Goal: Transaction & Acquisition: Purchase product/service

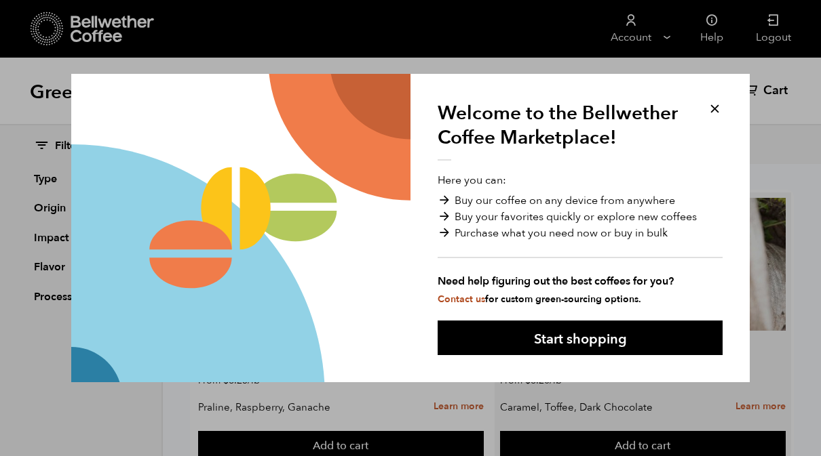
click at [595, 331] on button "Start shopping" at bounding box center [579, 338] width 285 height 35
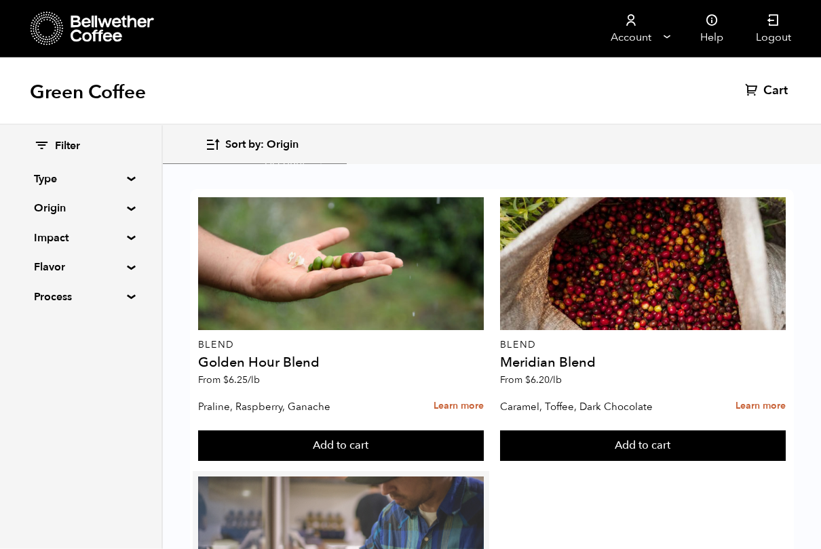
scroll to position [231, 0]
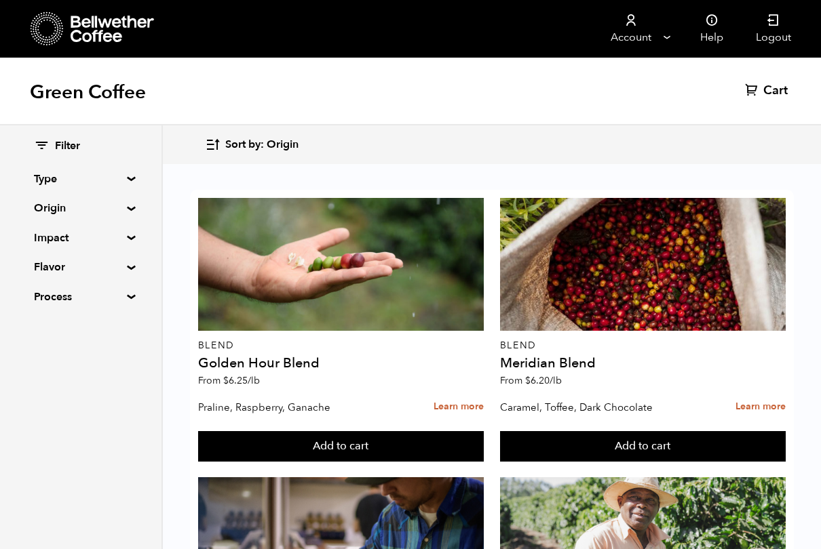
click at [71, 292] on summary "Process" at bounding box center [81, 297] width 94 height 16
click at [62, 294] on summary "Process" at bounding box center [81, 297] width 94 height 16
click at [72, 268] on summary "Flavor" at bounding box center [81, 267] width 94 height 16
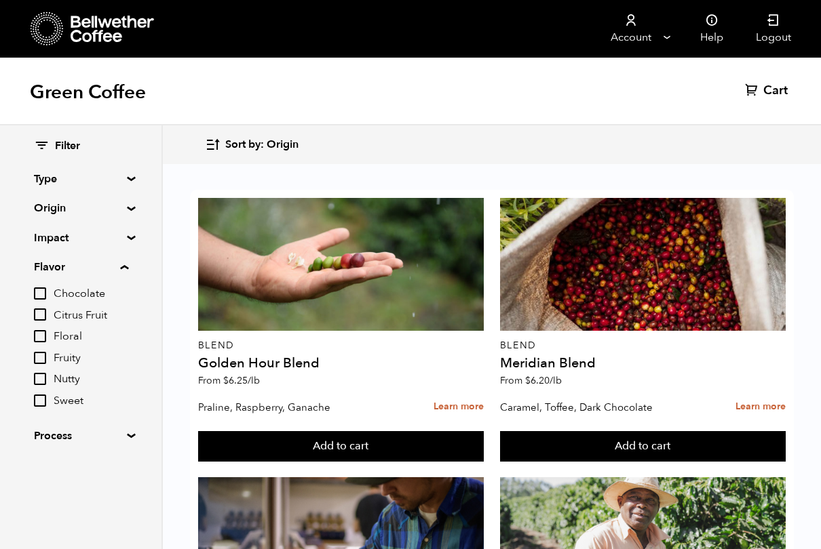
click at [42, 334] on input "Floral" at bounding box center [40, 336] width 12 height 12
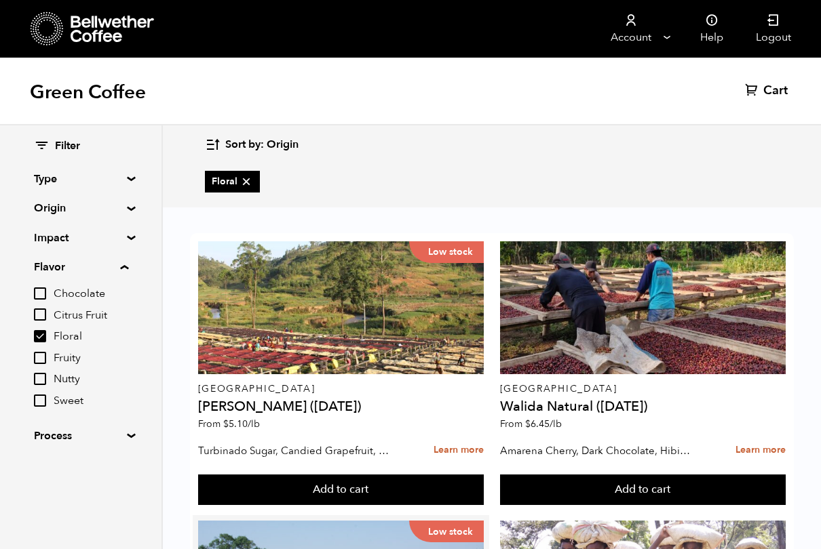
scroll to position [334, 0]
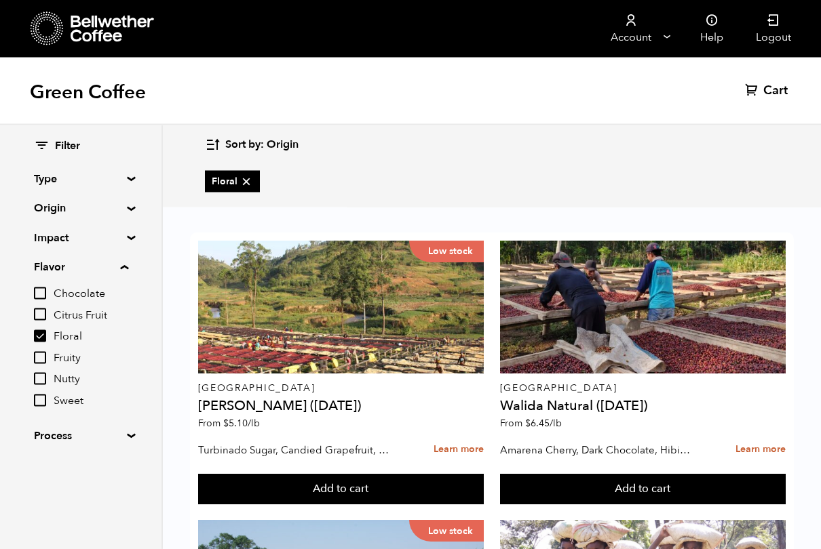
click at [45, 335] on input "Floral" at bounding box center [40, 336] width 12 height 12
checkbox input "false"
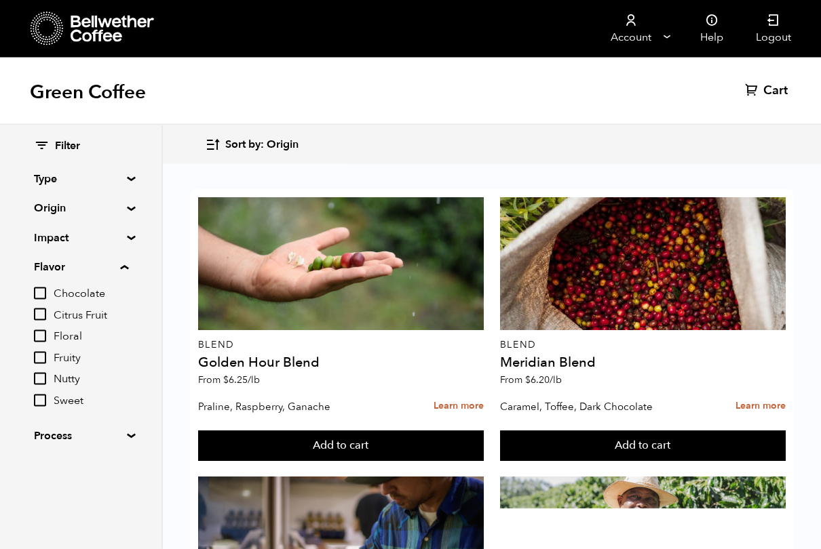
scroll to position [335, 0]
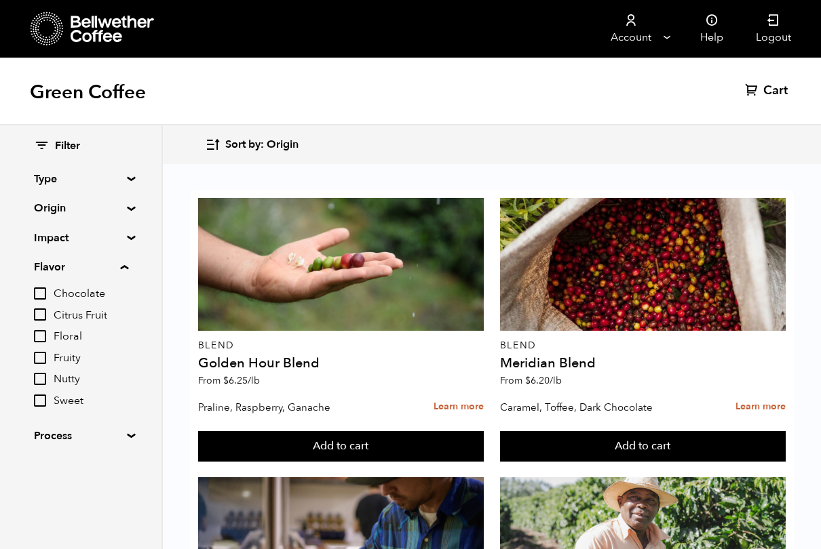
click at [64, 244] on div "Filter Type Blend Single Origin Decaf Seasonal Year Round Origin Blend [GEOGRAP…" at bounding box center [81, 291] width 94 height 305
click at [128, 236] on summary "Impact" at bounding box center [81, 238] width 94 height 16
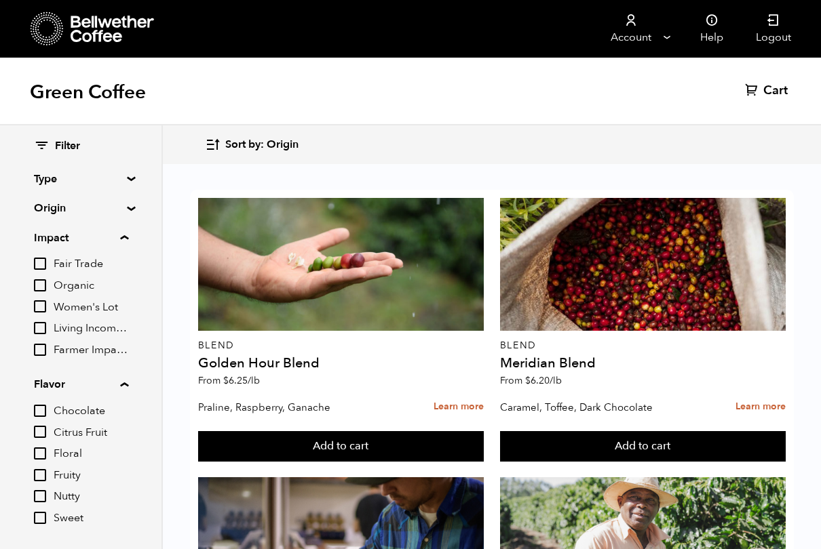
click at [128, 212] on div "Filter Type Blend Single Origin Decaf Seasonal Year Round Origin Blend [GEOGRAP…" at bounding box center [80, 349] width 161 height 449
click at [128, 210] on summary "Origin" at bounding box center [81, 208] width 94 height 16
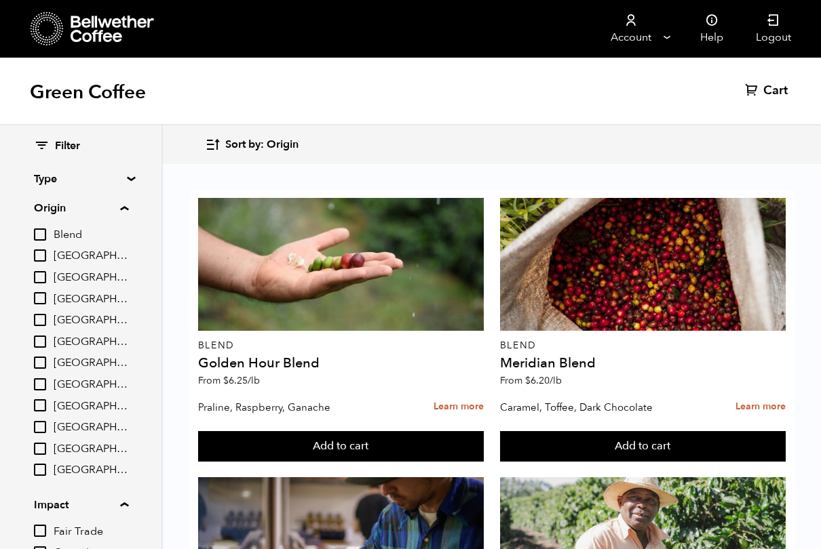
click at [136, 175] on div "Filter Type Blend Single Origin Decaf Seasonal Year Round Origin Blend [GEOGRAP…" at bounding box center [80, 483] width 161 height 716
click at [128, 176] on summary "Type" at bounding box center [81, 179] width 94 height 16
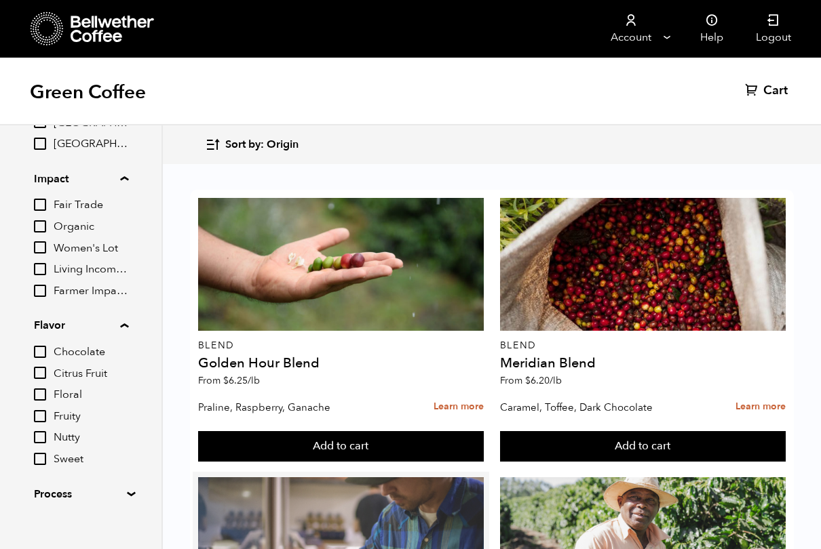
scroll to position [666, 0]
